Goal: Book appointment/travel/reservation

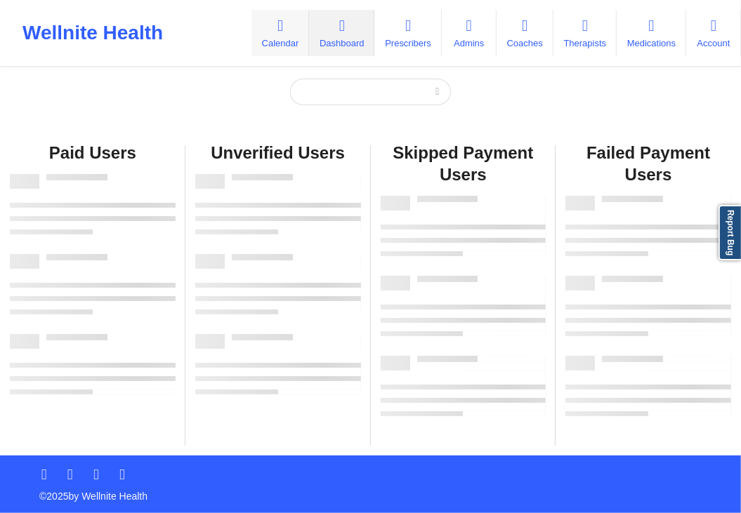
click at [271, 25] on icon at bounding box center [280, 25] width 18 height 15
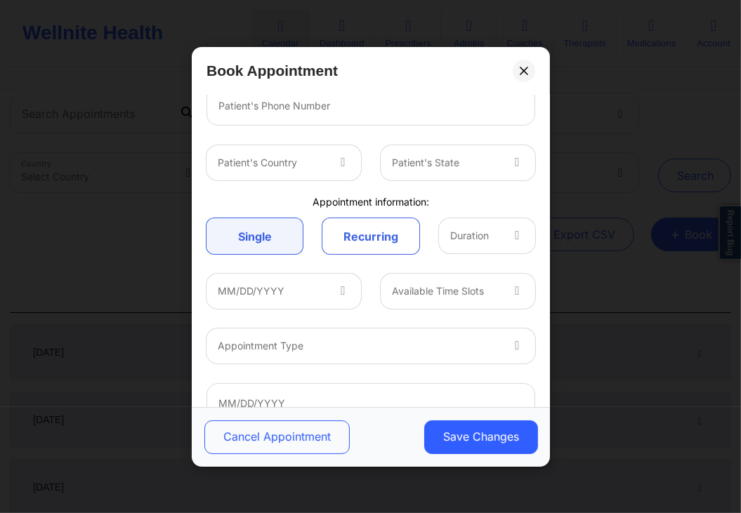
scroll to position [296, 0]
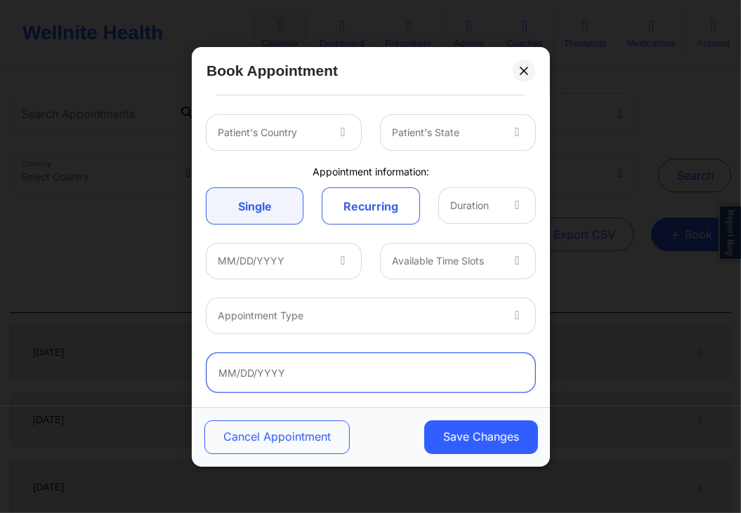
click at [324, 369] on input "text" at bounding box center [370, 372] width 329 height 39
click at [400, 71] on div "Book Appointment" at bounding box center [371, 71] width 358 height 48
click at [372, 378] on input "text" at bounding box center [370, 372] width 329 height 39
click at [423, 77] on div "Book Appointment" at bounding box center [371, 71] width 358 height 48
click at [339, 373] on input "text" at bounding box center [370, 372] width 329 height 39
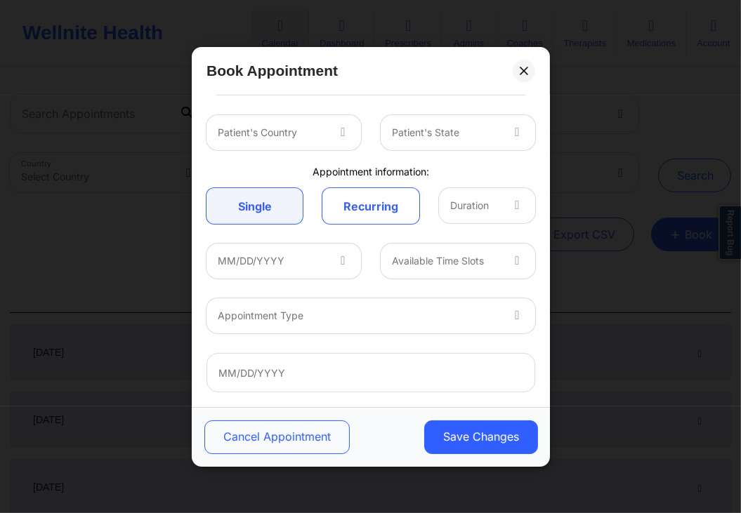
click at [431, 62] on div "Book Appointment" at bounding box center [371, 71] width 358 height 48
click at [531, 71] on button at bounding box center [524, 70] width 22 height 22
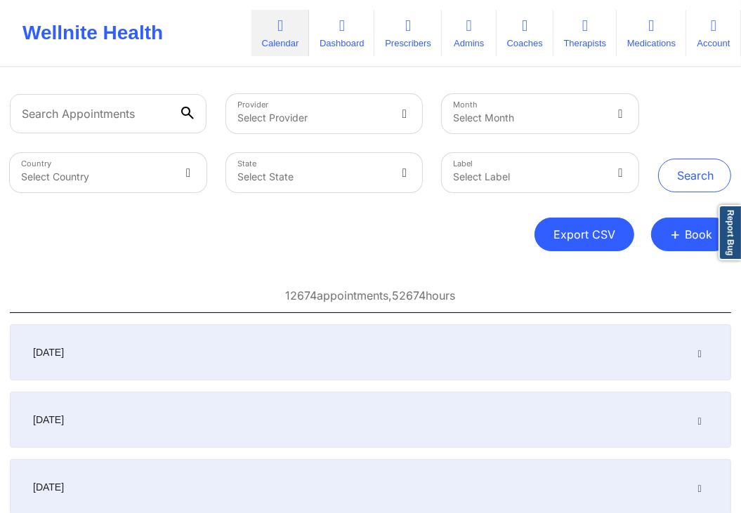
click at [586, 236] on button "Export CSV" at bounding box center [584, 235] width 100 height 34
select select "2025-6"
select select "2025-7"
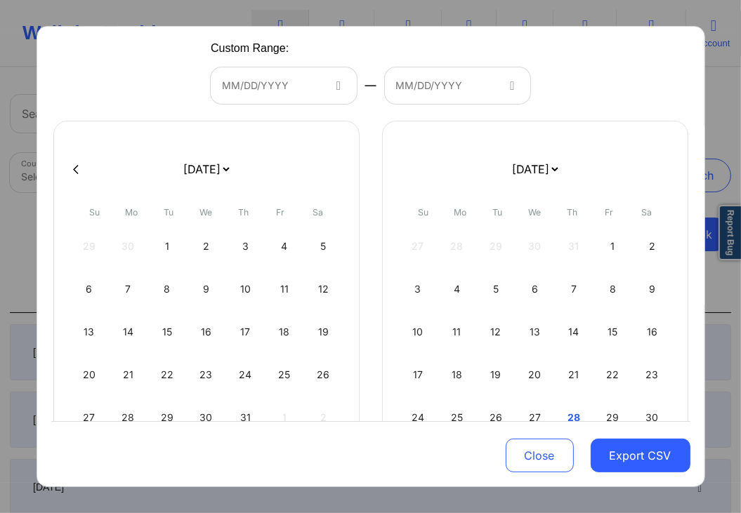
scroll to position [0, 0]
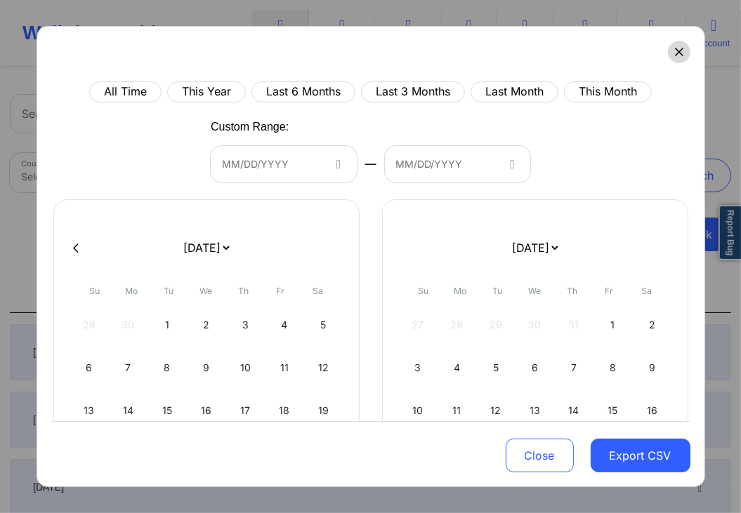
click at [674, 54] on button at bounding box center [679, 52] width 22 height 22
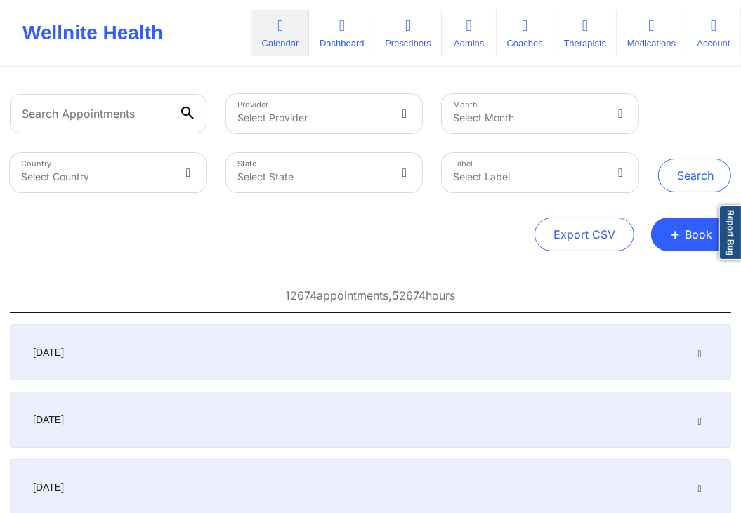
click at [527, 80] on div "Provider Select Provider Month Select Month Country Select Country State Select…" at bounding box center [370, 320] width 741 height 503
click at [492, 254] on div "Provider Select Provider Month Select Month Country Select Country State Select…" at bounding box center [370, 320] width 741 height 503
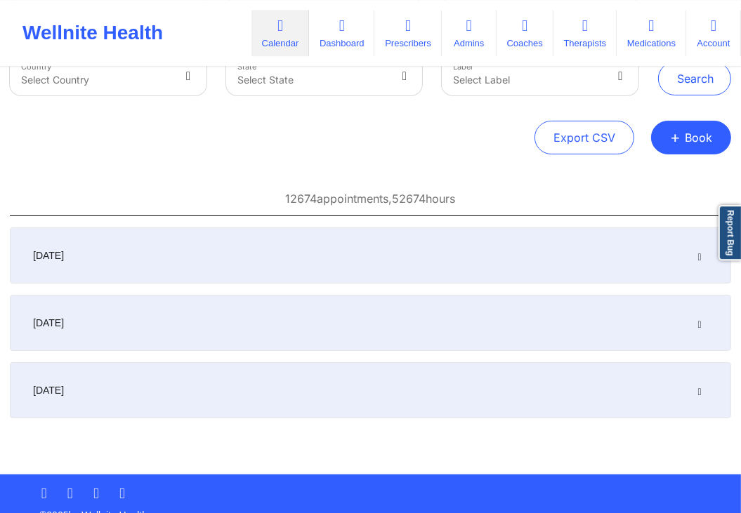
scroll to position [100, 0]
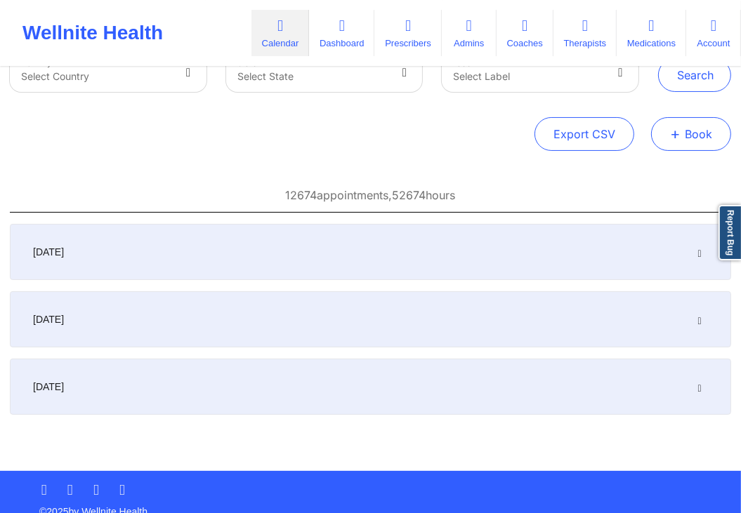
click at [671, 137] on button "+ Book" at bounding box center [691, 134] width 80 height 34
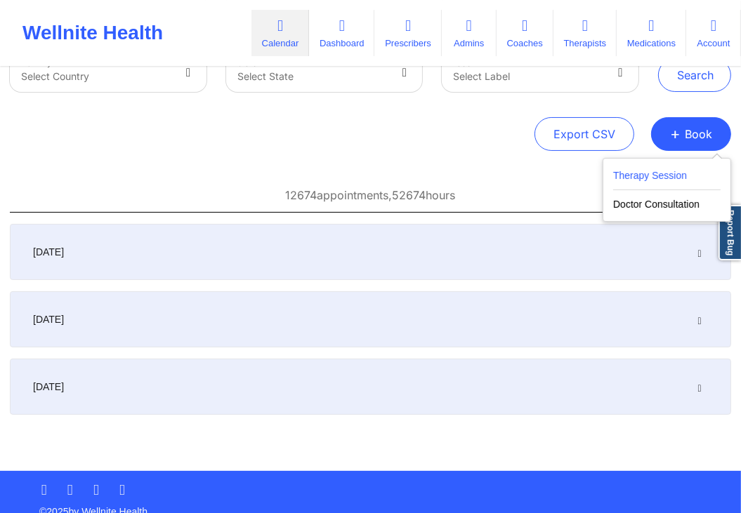
click at [660, 176] on button "Therapy Session" at bounding box center [666, 178] width 107 height 23
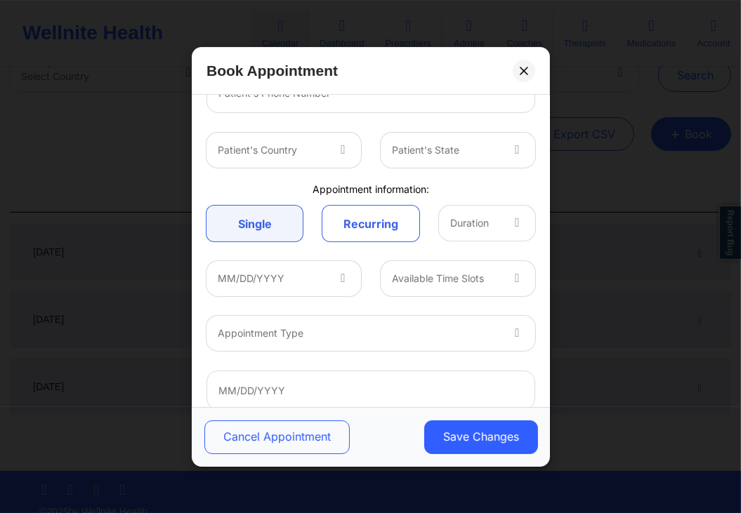
scroll to position [296, 0]
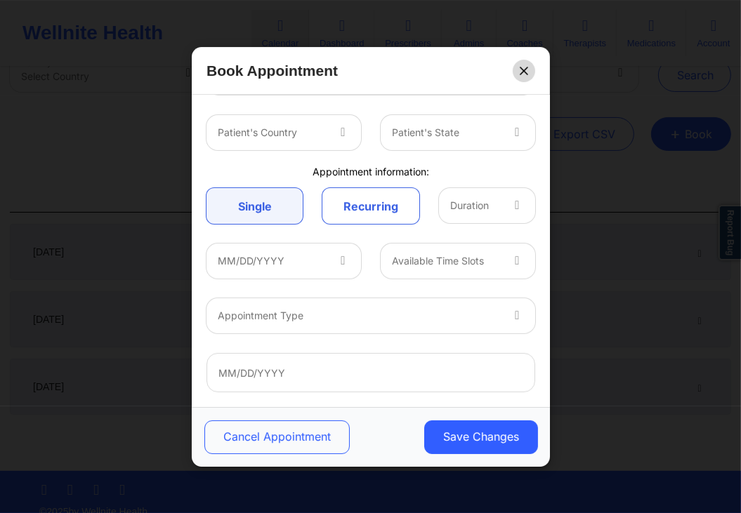
click at [518, 76] on button at bounding box center [524, 70] width 22 height 22
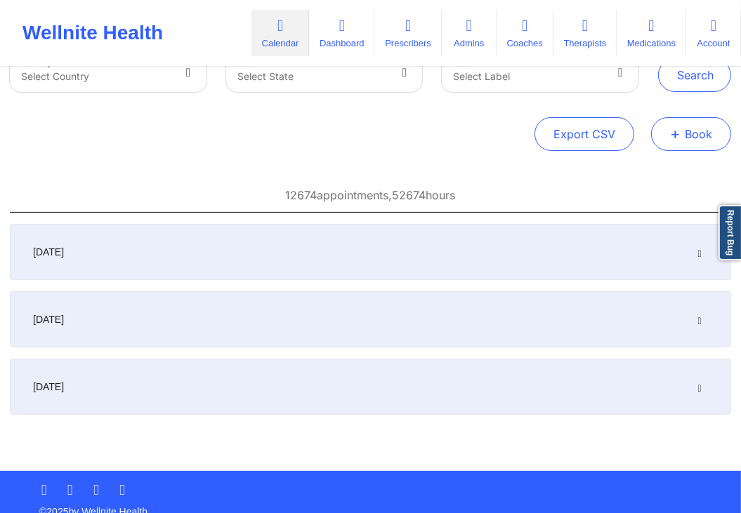
click at [697, 126] on button "+ Book" at bounding box center [691, 134] width 80 height 34
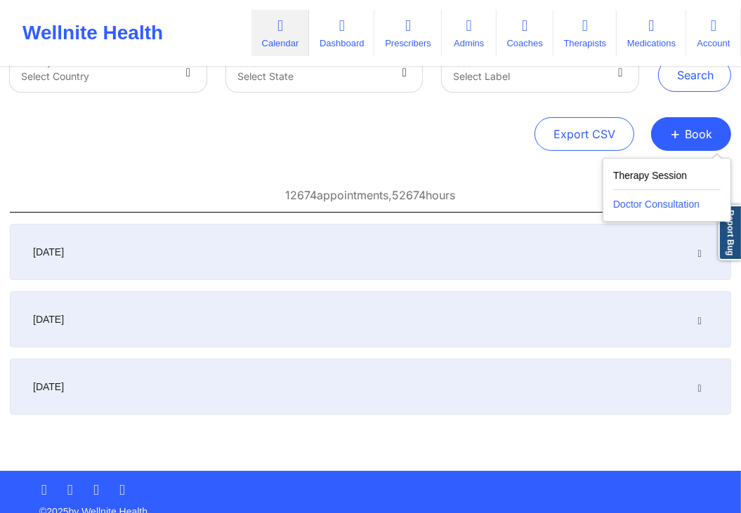
click at [662, 203] on button "Doctor Consultation" at bounding box center [666, 201] width 107 height 22
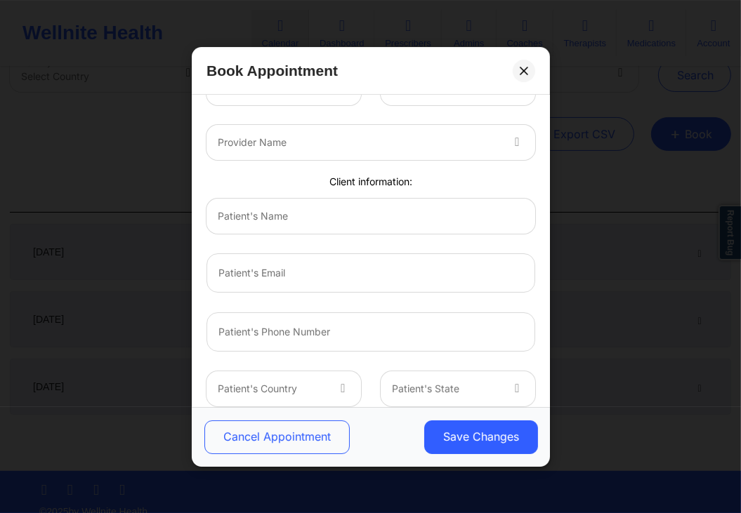
scroll to position [0, 0]
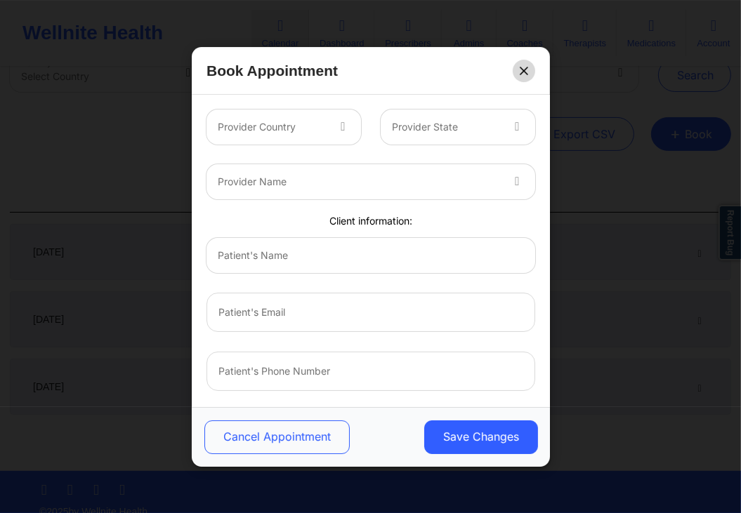
click at [528, 71] on button at bounding box center [524, 70] width 22 height 22
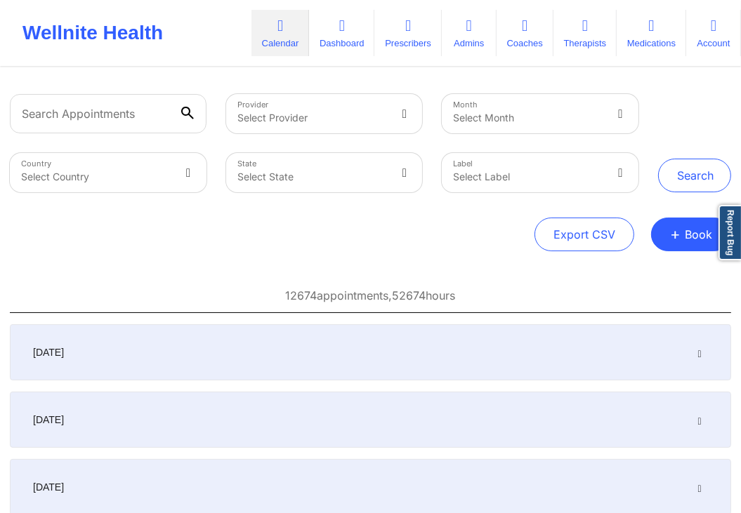
click at [575, 111] on div at bounding box center [528, 118] width 150 height 17
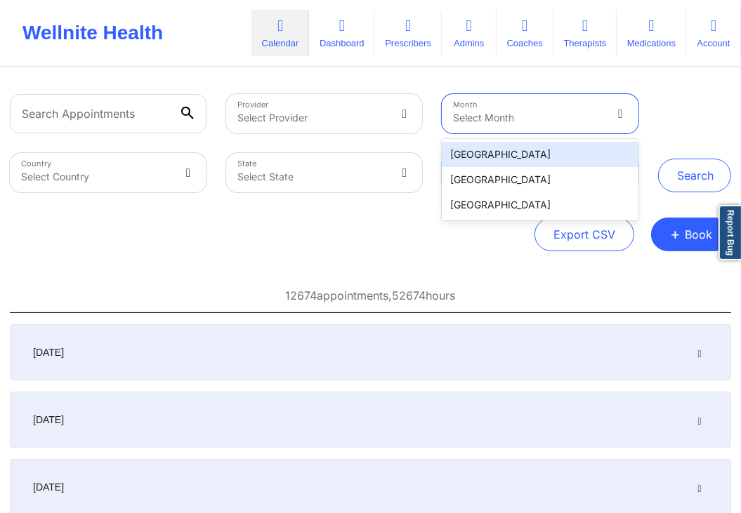
click at [670, 114] on div "Search" at bounding box center [694, 143] width 73 height 98
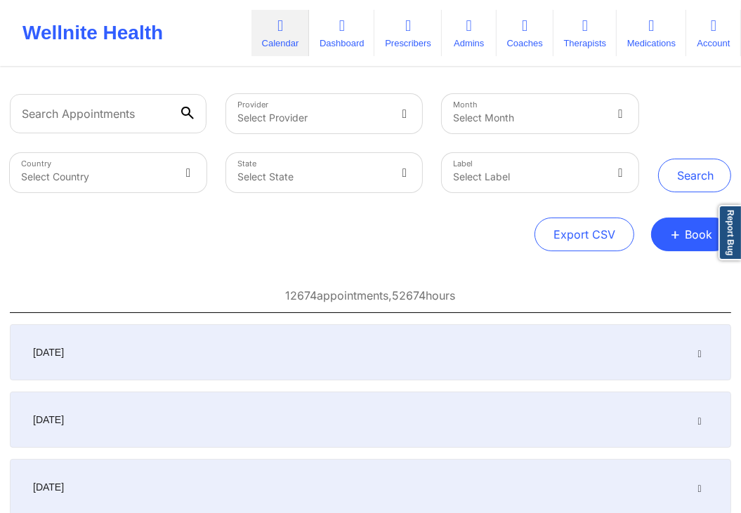
click at [670, 114] on div "Search" at bounding box center [694, 143] width 73 height 98
